Goal: Task Accomplishment & Management: Complete application form

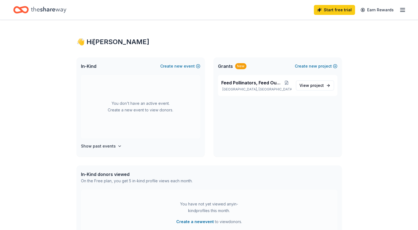
click at [237, 66] on div "New" at bounding box center [240, 66] width 11 height 6
click at [117, 146] on icon "button" at bounding box center [119, 146] width 4 height 4
click at [402, 7] on icon "button" at bounding box center [402, 10] width 7 height 7
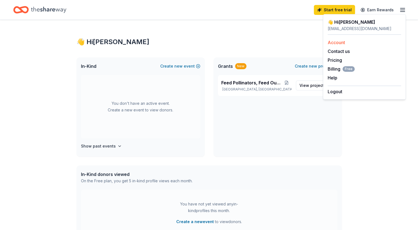
click at [337, 44] on link "Account" at bounding box center [336, 43] width 17 height 6
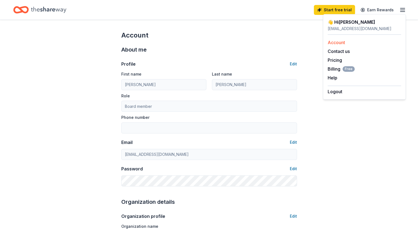
click at [337, 44] on link "Account" at bounding box center [336, 43] width 17 height 6
click at [293, 167] on button "Edit" at bounding box center [293, 169] width 7 height 7
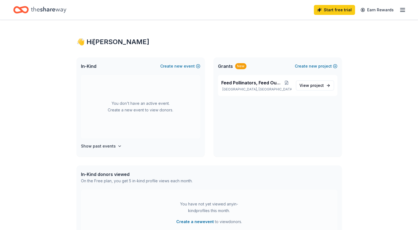
click at [407, 6] on div "Start free trial Earn Rewards" at bounding box center [209, 10] width 418 height 20
click at [402, 7] on icon "button" at bounding box center [402, 10] width 7 height 7
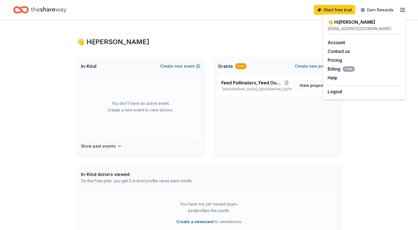
click at [334, 46] on div "Account Contact us Pricing Billing Free Help Earn rewards" at bounding box center [364, 60] width 73 height 51
click at [332, 43] on link "Account" at bounding box center [336, 43] width 17 height 6
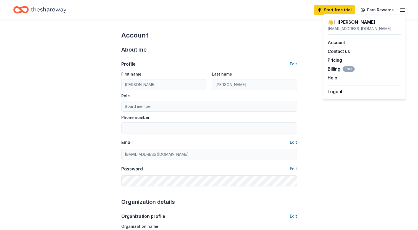
click at [294, 169] on button "Edit" at bounding box center [293, 169] width 7 height 7
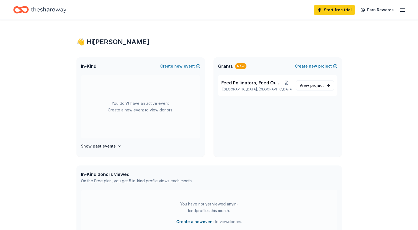
click at [194, 222] on button "Create a new event" at bounding box center [195, 222] width 38 height 7
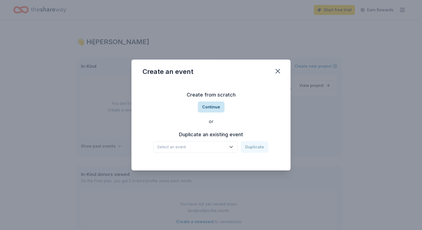
click at [206, 107] on button "Continue" at bounding box center [211, 107] width 27 height 11
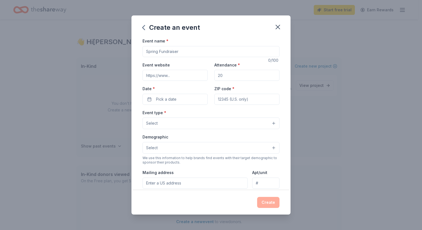
click at [168, 52] on input "Event name *" at bounding box center [211, 51] width 137 height 11
type input "Crawl-o-ween"
click at [224, 77] on input "Attendance *" at bounding box center [246, 75] width 65 height 11
type input "50"
click at [164, 99] on span "Pick a date" at bounding box center [166, 99] width 20 height 7
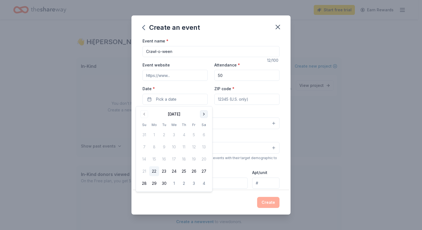
click at [203, 114] on button "Go to next month" at bounding box center [204, 114] width 8 height 8
click at [193, 171] on button "24" at bounding box center [194, 172] width 10 height 10
click at [194, 168] on button "24" at bounding box center [194, 172] width 10 height 10
click at [239, 97] on input "ZIP code *" at bounding box center [246, 99] width 65 height 11
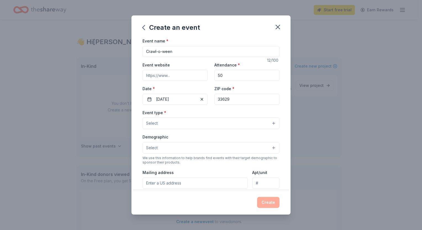
type input "33629"
click at [170, 124] on button "Select" at bounding box center [211, 124] width 137 height 12
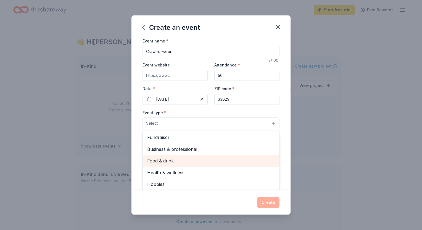
click at [166, 162] on span "Food & drink" at bounding box center [211, 160] width 128 height 7
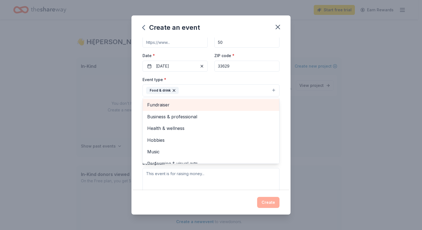
click at [181, 107] on span "Fundraiser" at bounding box center [211, 104] width 128 height 7
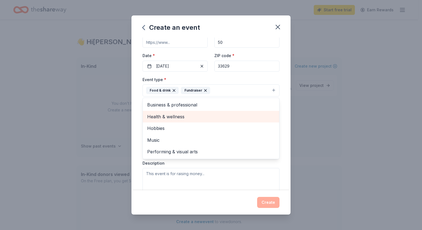
click at [169, 115] on span "Health & wellness" at bounding box center [211, 116] width 128 height 7
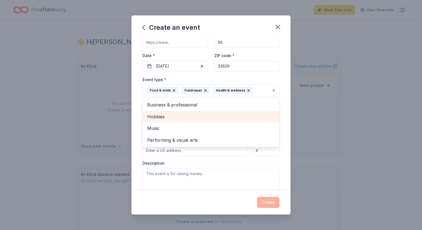
click at [169, 115] on span "Hobbies" at bounding box center [211, 116] width 128 height 7
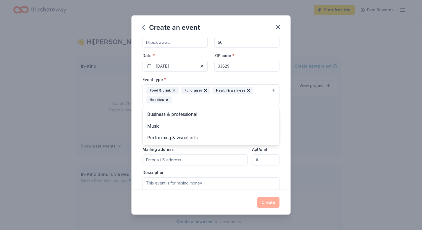
scroll to position [46, 0]
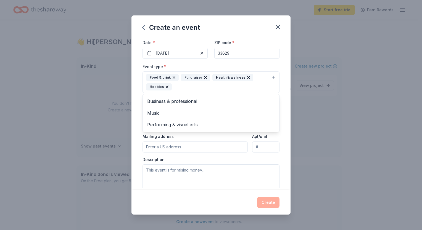
click at [188, 151] on div "Event type * Food & drink Fundraiser Health & wellness Hobbies Business & profe…" at bounding box center [211, 126] width 137 height 126
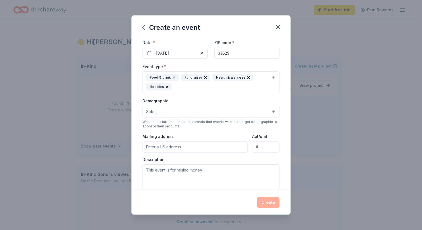
click at [166, 112] on button "Select" at bounding box center [211, 112] width 137 height 12
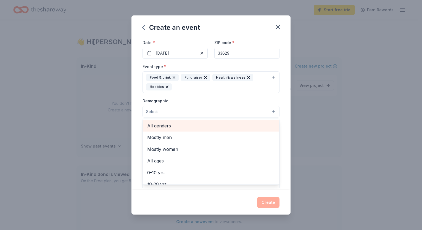
click at [167, 129] on span "All genders" at bounding box center [211, 125] width 128 height 7
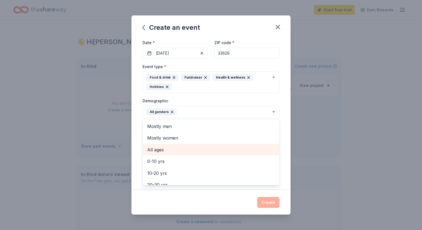
click at [167, 150] on span "All ages" at bounding box center [211, 149] width 128 height 7
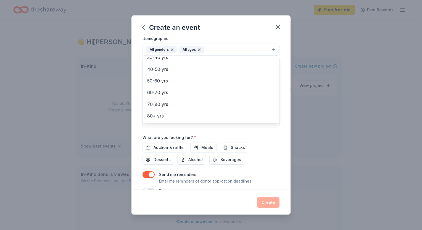
scroll to position [121, 0]
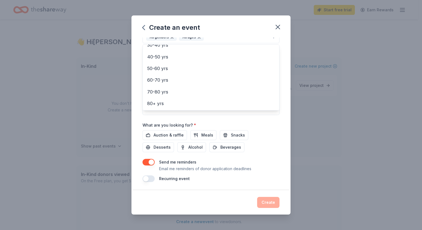
click at [172, 134] on div "Event name * Crawl-o-ween 12 /100 Event website Attendance * 50 Date * 10/24/20…" at bounding box center [211, 50] width 137 height 266
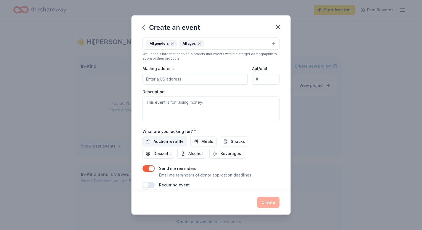
click at [174, 141] on span "Auction & raffle" at bounding box center [169, 141] width 30 height 7
click at [231, 141] on span "Snacks" at bounding box center [238, 141] width 14 height 7
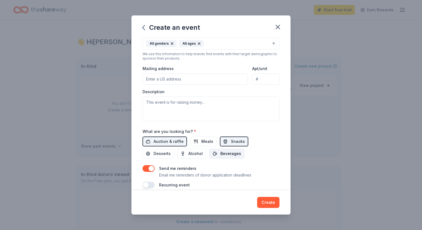
click at [222, 154] on span "Beverages" at bounding box center [230, 154] width 21 height 7
click at [187, 153] on button "Alcohol" at bounding box center [191, 154] width 29 height 10
click at [156, 152] on span "Desserts" at bounding box center [162, 154] width 17 height 7
click at [172, 78] on input "Mailing address" at bounding box center [195, 79] width 105 height 11
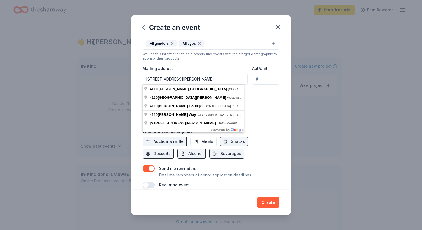
click at [199, 80] on input "4110 W Estrella St" at bounding box center [195, 79] width 105 height 11
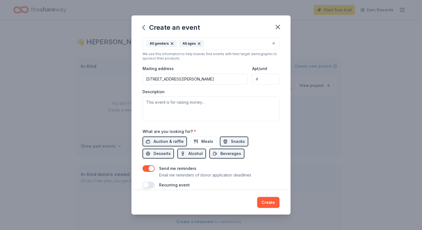
type input "4110 West Estrella Street, Tampa, FL, 33629"
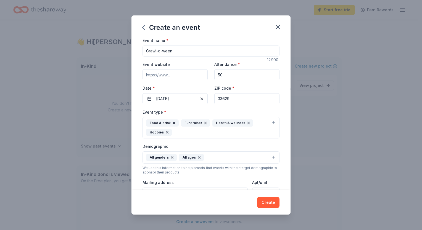
scroll to position [0, 0]
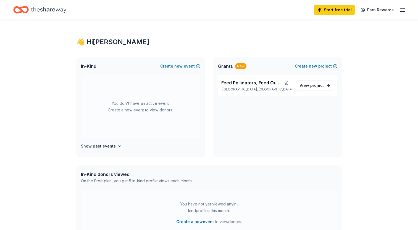
click at [401, 8] on icon "button" at bounding box center [402, 10] width 7 height 7
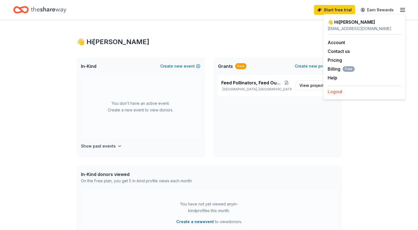
click at [331, 92] on button "Logout" at bounding box center [335, 91] width 15 height 7
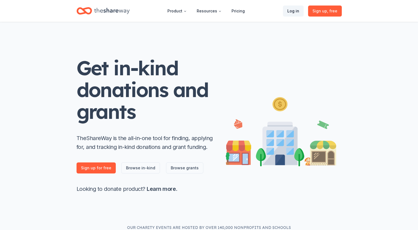
click at [295, 12] on link "Log in" at bounding box center [293, 11] width 21 height 11
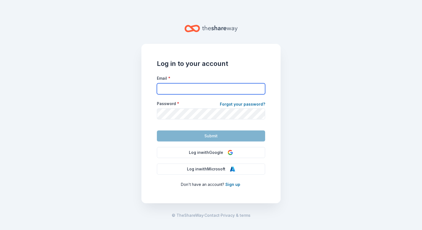
type input "foundation@butterflytampa.com"
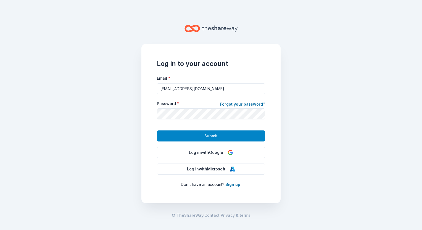
click at [184, 134] on button "Submit" at bounding box center [211, 136] width 108 height 11
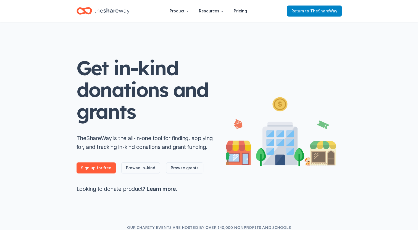
click at [305, 14] on span "Return to TheShareWay" at bounding box center [314, 11] width 46 height 7
click at [140, 168] on link "Browse in-kind" at bounding box center [140, 168] width 39 height 11
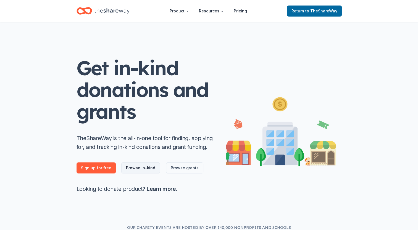
click at [134, 167] on link "Browse in-kind" at bounding box center [140, 168] width 39 height 11
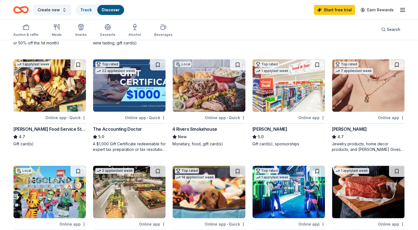
scroll to position [231, 0]
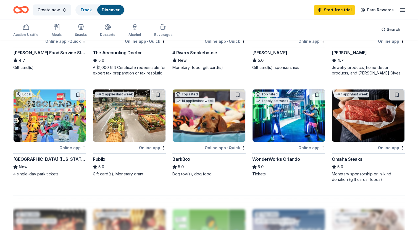
scroll to position [297, 0]
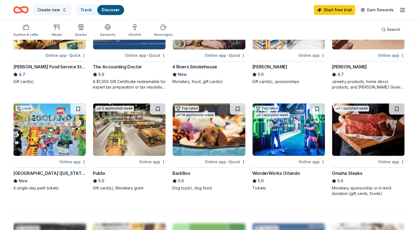
click at [149, 161] on div "Online app" at bounding box center [152, 162] width 27 height 7
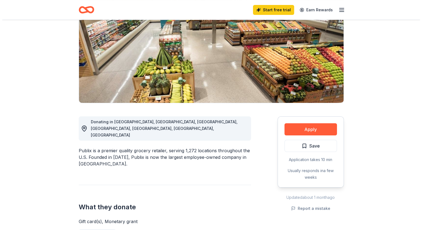
scroll to position [68, 0]
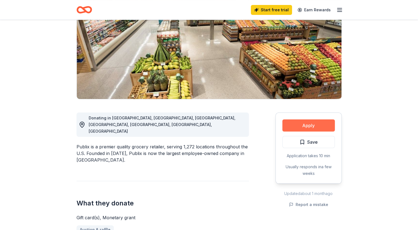
click at [307, 125] on button "Apply" at bounding box center [308, 126] width 52 height 12
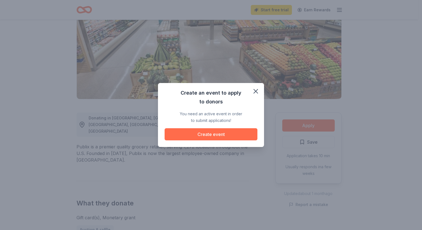
click at [200, 132] on button "Create event" at bounding box center [211, 134] width 93 height 12
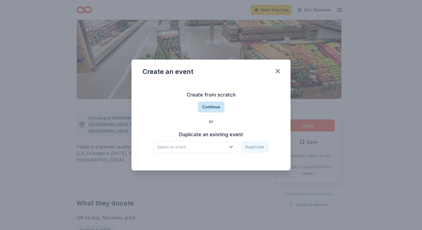
click at [208, 107] on button "Continue" at bounding box center [211, 107] width 27 height 11
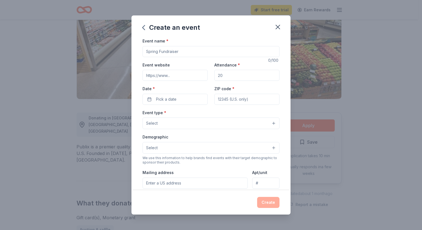
click at [184, 55] on input "Event name *" at bounding box center [211, 51] width 137 height 11
type input "Crawl-o-ween"
